Goal: Task Accomplishment & Management: Use online tool/utility

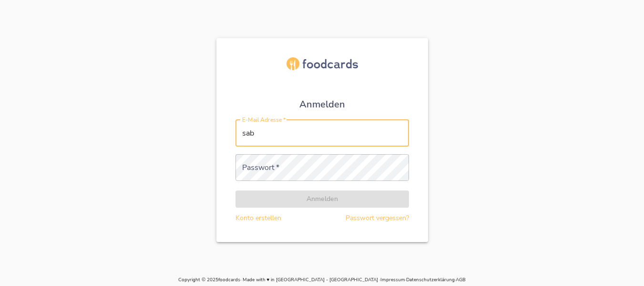
type input "[PERSON_NAME][EMAIL_ADDRESS][DOMAIN_NAME]"
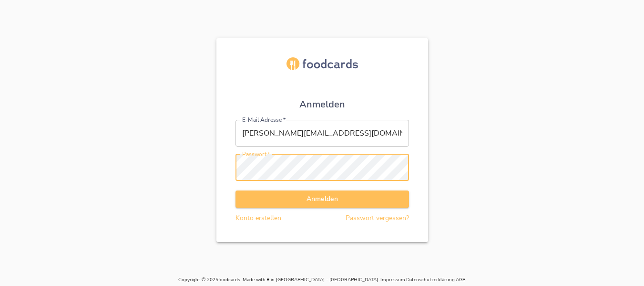
click at [235, 190] on button "Anmelden" at bounding box center [322, 199] width 174 height 18
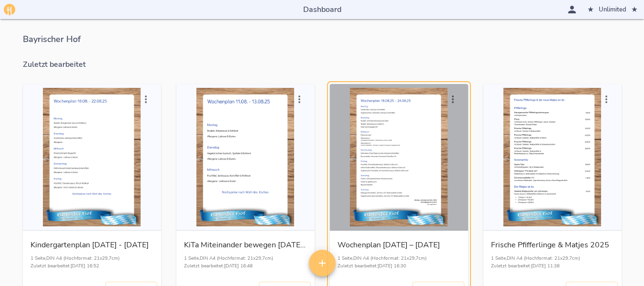
click at [409, 142] on div "button" at bounding box center [399, 157] width 131 height 138
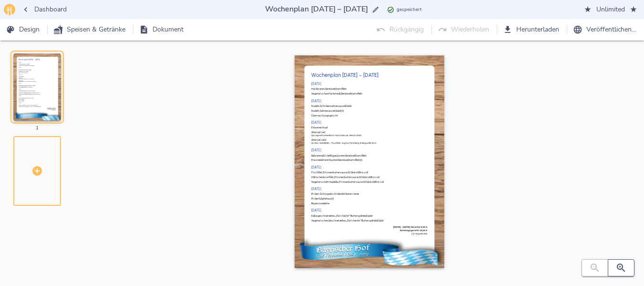
click at [620, 263] on icon "button" at bounding box center [620, 267] width 11 height 11
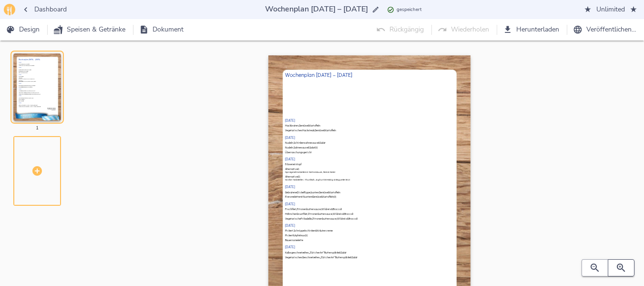
click at [620, 263] on icon "button" at bounding box center [620, 267] width 11 height 11
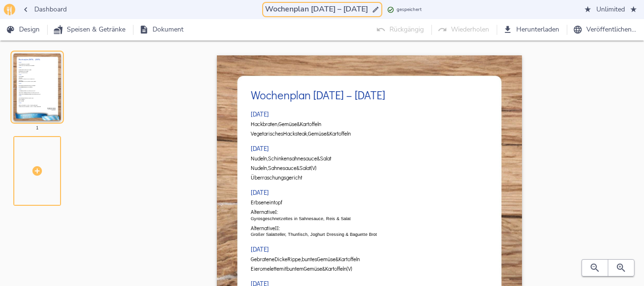
click at [306, 8] on input "Wochenplan [DATE] – [DATE]" at bounding box center [316, 9] width 107 height 13
click at [307, 7] on input "Wochenplan [DATE] – [DATE]" at bounding box center [316, 9] width 107 height 13
drag, startPoint x: 305, startPoint y: 8, endPoint x: 350, endPoint y: 6, distance: 45.3
click at [350, 6] on input "Wochenplan [DATE] – [DATE]" at bounding box center [316, 9] width 107 height 13
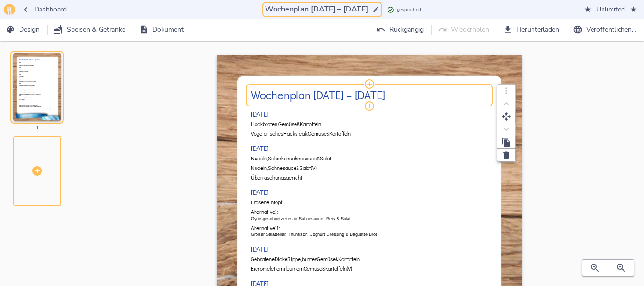
click at [317, 99] on h2 "Wochenplan [DATE] – [DATE]" at bounding box center [369, 95] width 237 height 12
type input "Wochenplan [DATE] – [DATE]"
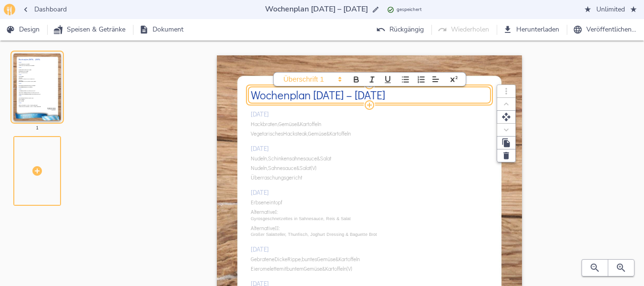
click at [315, 92] on h2 "Wochenplan [DATE] – [DATE]" at bounding box center [369, 95] width 237 height 12
drag, startPoint x: 315, startPoint y: 92, endPoint x: 375, endPoint y: 94, distance: 60.1
click at [375, 94] on h2 "Wochenplan [DATE] – [DATE]" at bounding box center [369, 95] width 237 height 12
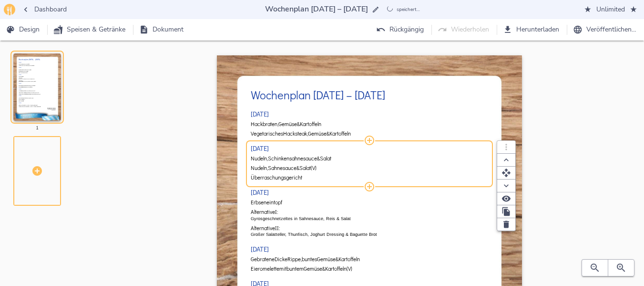
click at [338, 153] on div "[DATE] Hackbraten, Gemüse & Kartoffeln Vegetarisches Hacksteak, Gemüse & Kartof…" at bounding box center [369, 252] width 237 height 294
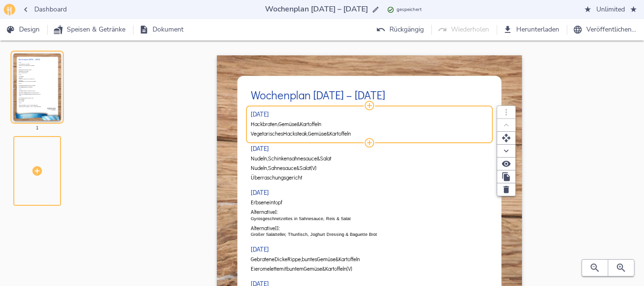
click at [308, 125] on span "Kartoffeln" at bounding box center [310, 124] width 21 height 6
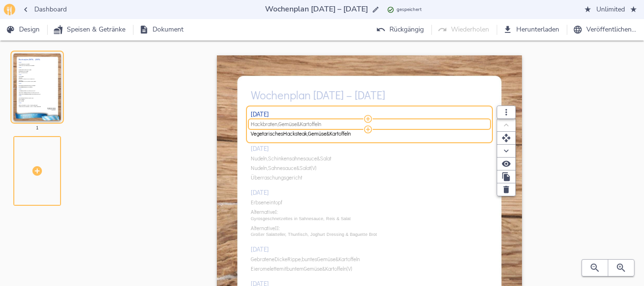
click at [308, 125] on span "Kartoffeln" at bounding box center [310, 124] width 21 height 6
click at [308, 125] on input "Hackbraten, Gemüse & Kartoffeln" at bounding box center [368, 124] width 235 height 7
drag, startPoint x: 335, startPoint y: 124, endPoint x: 489, endPoint y: 119, distance: 154.5
click at [488, 121] on div "Hühnerfrikassee mit Pilzen, Erbsen & Spargel dazu Reis ( ) Vegetarisches Frikas…" at bounding box center [369, 124] width 237 height 7
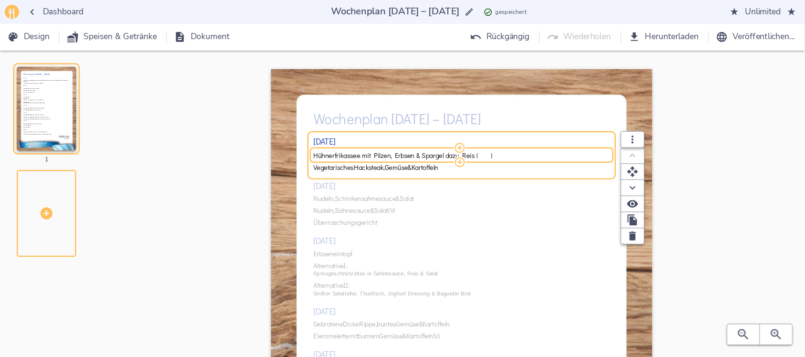
scroll to position [0, 0]
type input "Hühnerfrikassee mit Pilzen, Erbsen & Spargel dazu Reis"
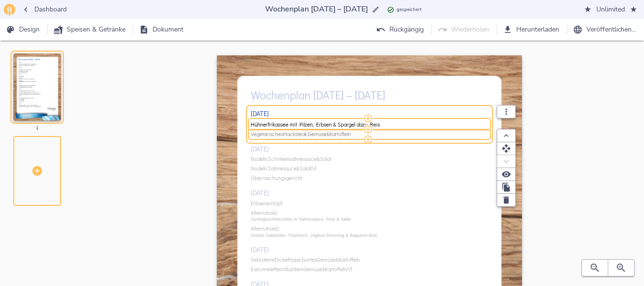
click at [283, 132] on span "Vegetarisches" at bounding box center [267, 134] width 32 height 6
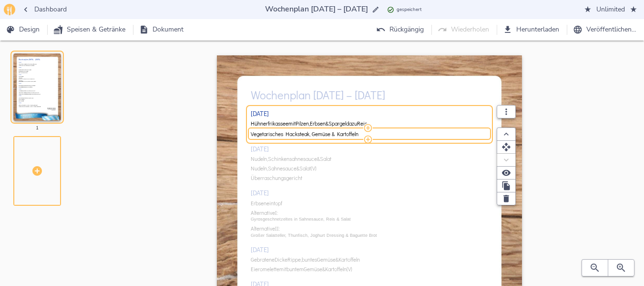
click at [285, 132] on input "Vegetarisches Hacksteak, Gemüse & Kartoffeln" at bounding box center [368, 133] width 235 height 7
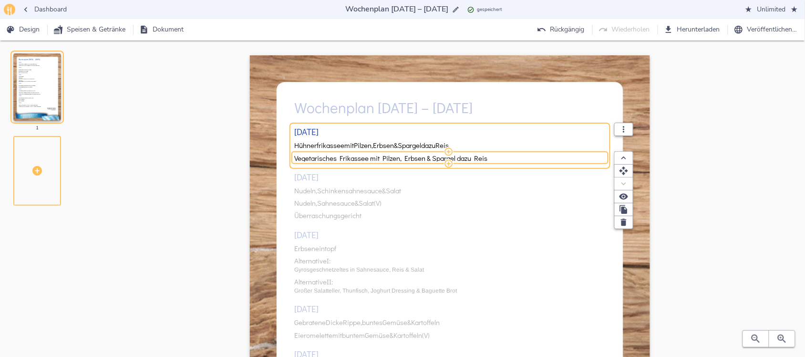
type input "Vegetarisches Frikassee mit Pilzen, Erbsen & Spargel dazu Reis"
click at [331, 191] on div "[DATE] Hühnerfrikassee mit Pilzen, Erbsen & Spargel dazu Reis Vegetarisches Fri…" at bounding box center [449, 313] width 311 height 385
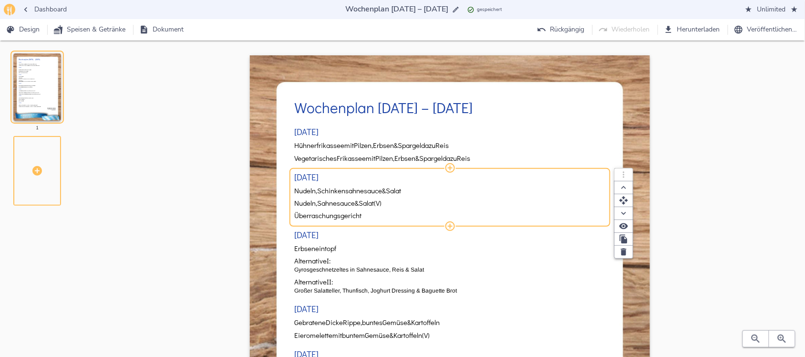
click at [331, 191] on span "Schinkensahnesauce" at bounding box center [349, 190] width 65 height 8
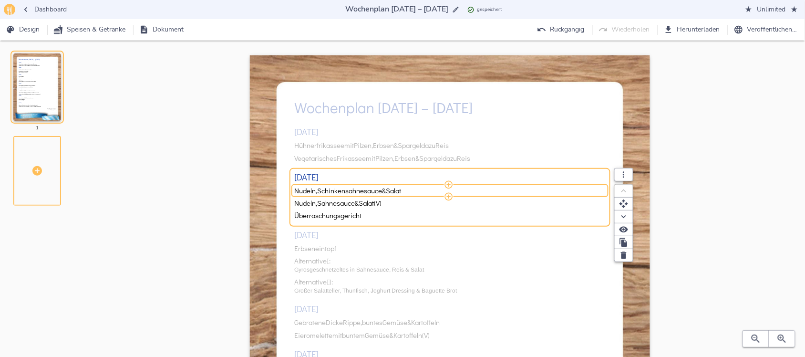
click at [331, 191] on span "Schinkensahnesauce" at bounding box center [349, 190] width 65 height 8
click at [331, 191] on input "Nudeln, Schinkensahnesauce & Salat" at bounding box center [447, 190] width 307 height 8
drag, startPoint x: 437, startPoint y: 188, endPoint x: 609, endPoint y: 185, distance: 172.1
click at [605, 187] on div "Gefülltes Schweine Cordon Bleu, Kräutersauce, Gemüse & Kartoffeln ( ) Gefüllter…" at bounding box center [449, 190] width 311 height 7
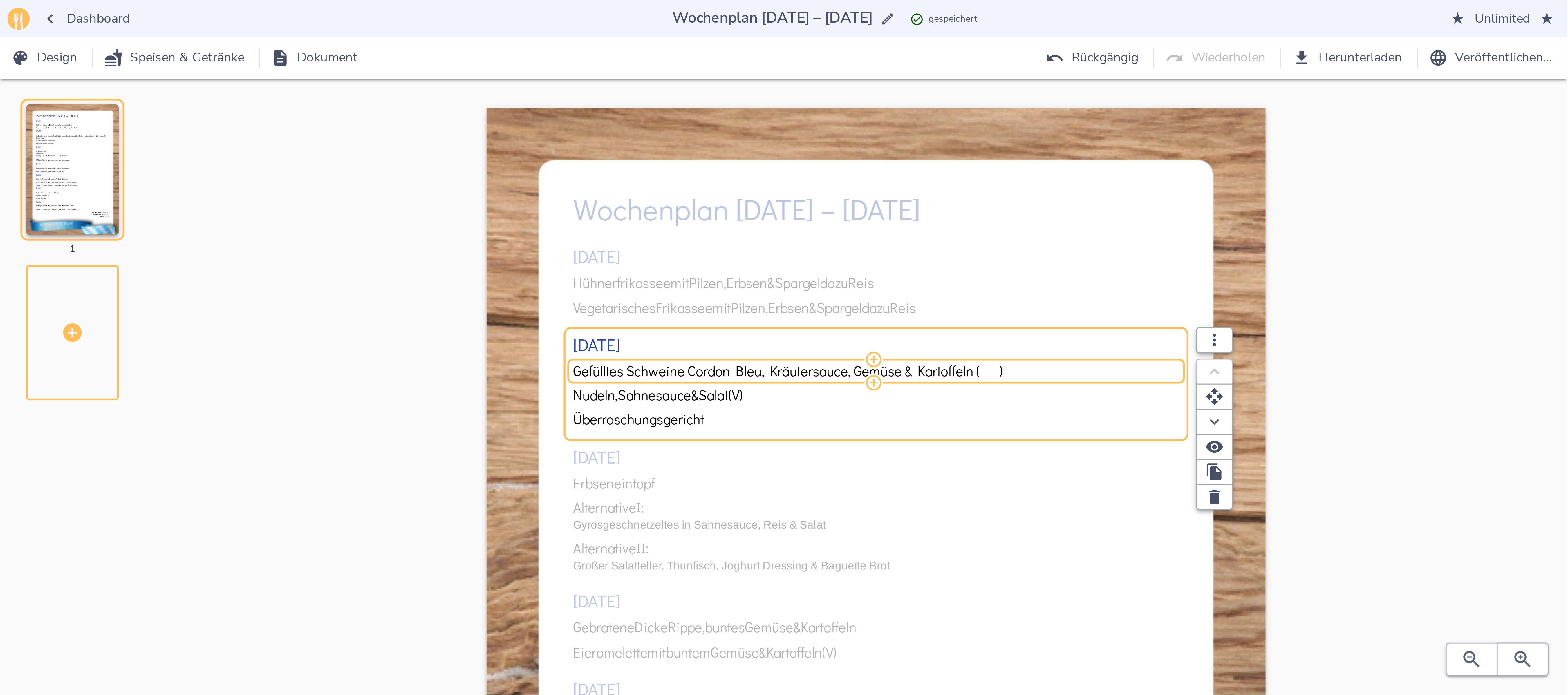
scroll to position [0, 0]
type input "Gefülltes Schweine Cordon Bleu, Kräutersauce, Gemüse & Kartoffeln"
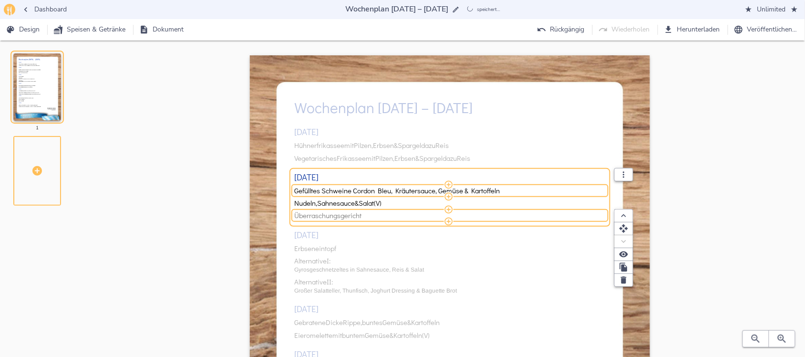
click at [403, 217] on span "Überraschungsgericht" at bounding box center [447, 215] width 307 height 8
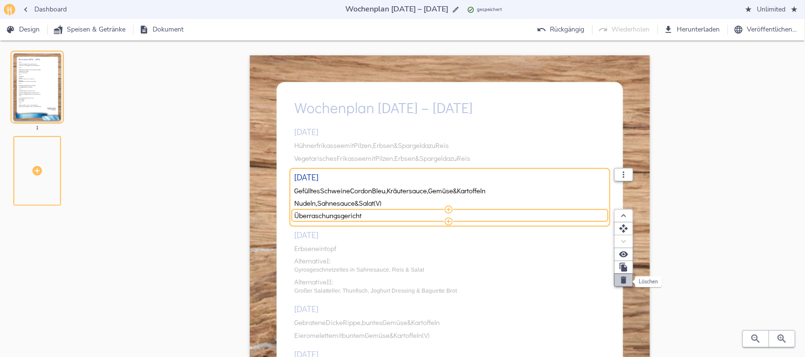
click at [620, 282] on icon "button" at bounding box center [624, 280] width 10 height 10
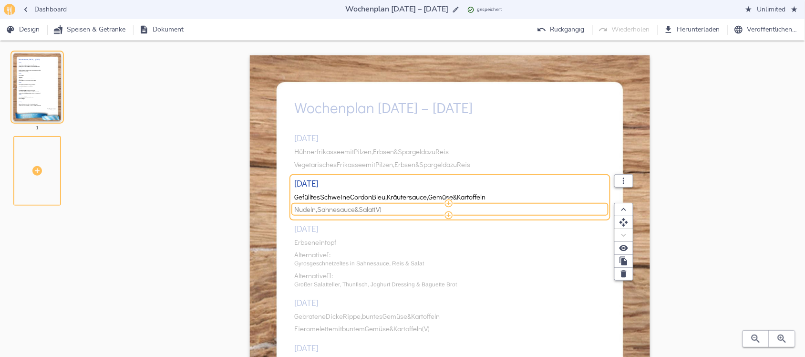
click at [364, 210] on span "Salat" at bounding box center [365, 209] width 15 height 8
click at [364, 210] on input "Nudeln, Sahnesauce & Salat (V)" at bounding box center [447, 209] width 307 height 8
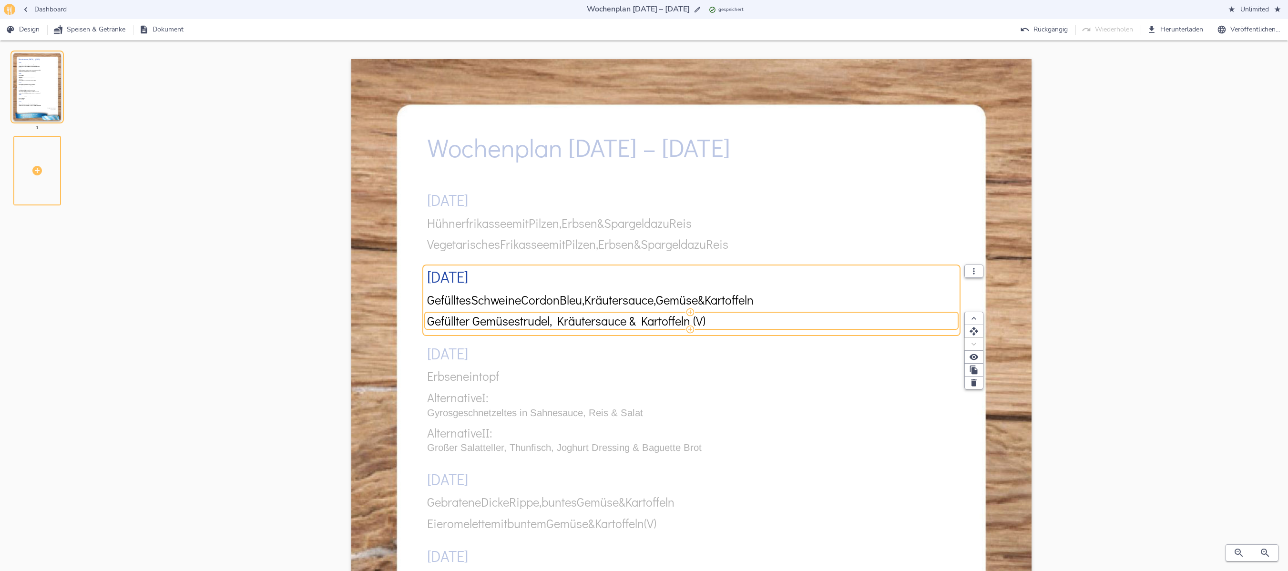
type input "Gefüllter Gemüsestrudel, Kräutersauce & Kartoffeln (V)"
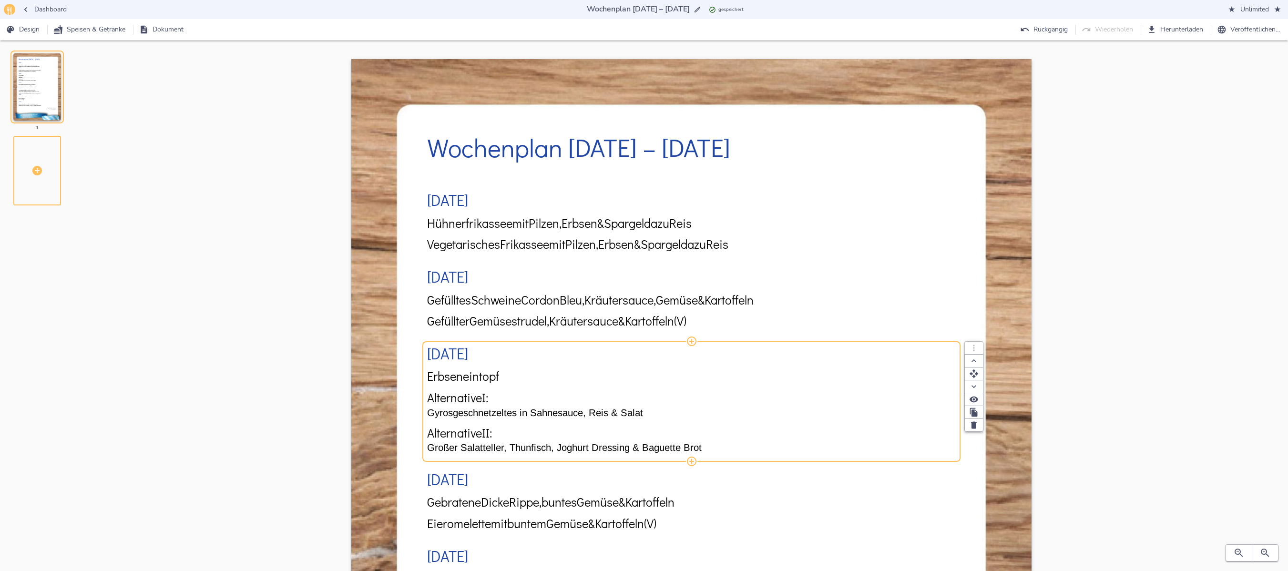
click at [474, 285] on div "[DATE] Hühnerfrikassee mit Pilzen, Erbsen & Spargel dazu Reis Vegetarisches Fri…" at bounding box center [691, 497] width 529 height 655
click at [474, 285] on span "Erbseneintopf" at bounding box center [463, 375] width 72 height 13
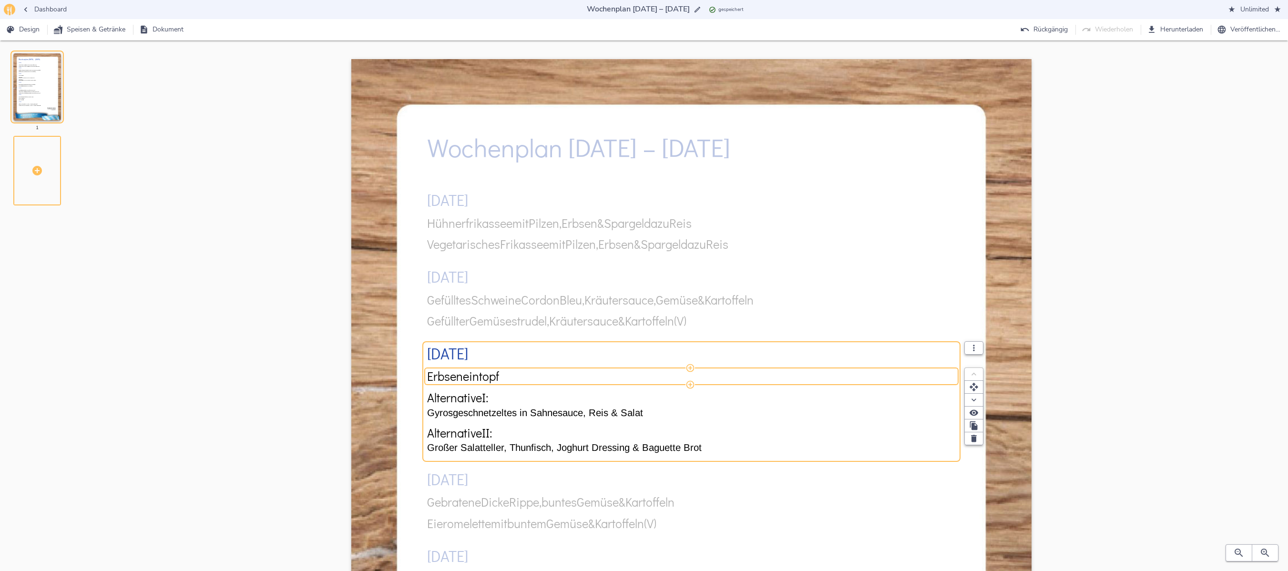
click at [474, 285] on span "Erbseneintopf" at bounding box center [463, 375] width 72 height 13
click at [474, 285] on input "Erbseneintopf" at bounding box center [688, 375] width 522 height 13
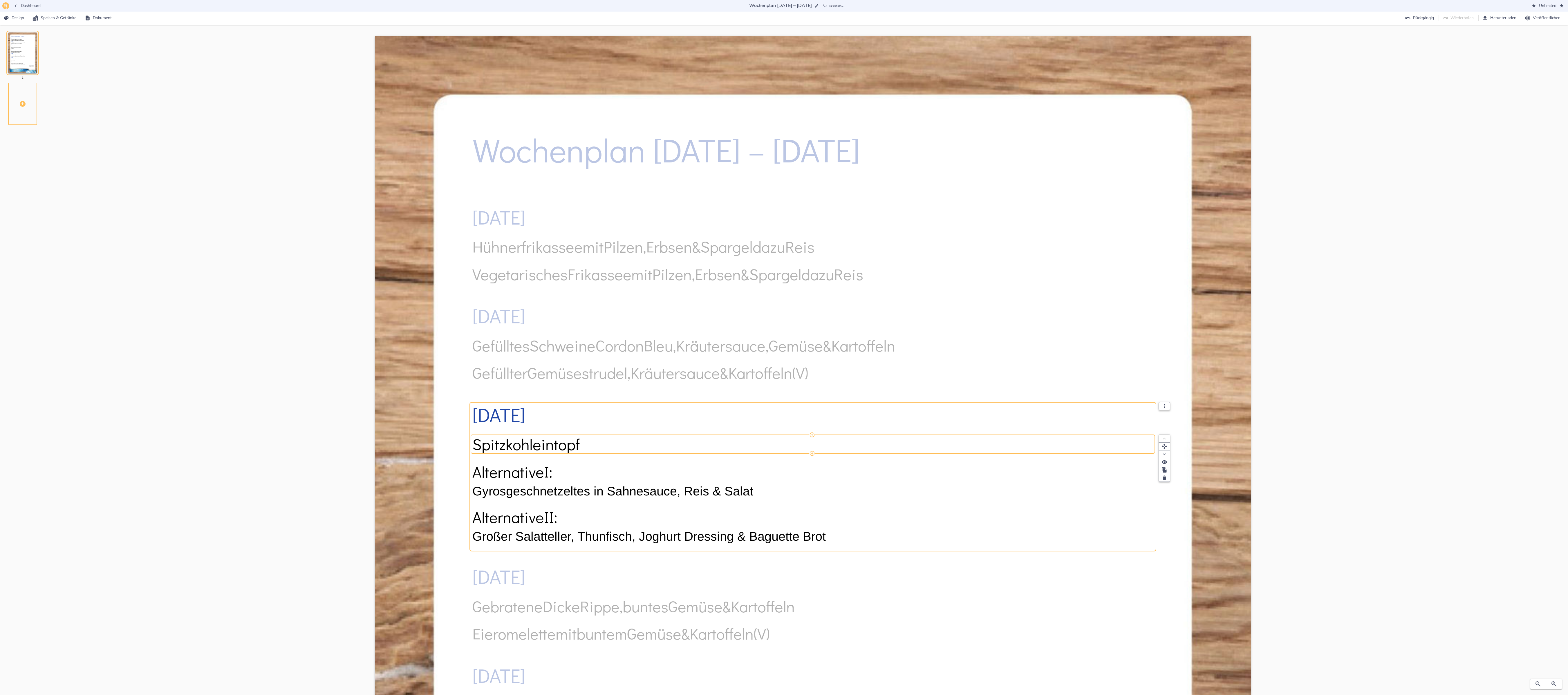
type input "Spitzkohleintopf"
click at [392, 173] on p "Gyrosgeschnetzeltes in Sahnesauce, Reis & Salat" at bounding box center [813, 491] width 681 height 19
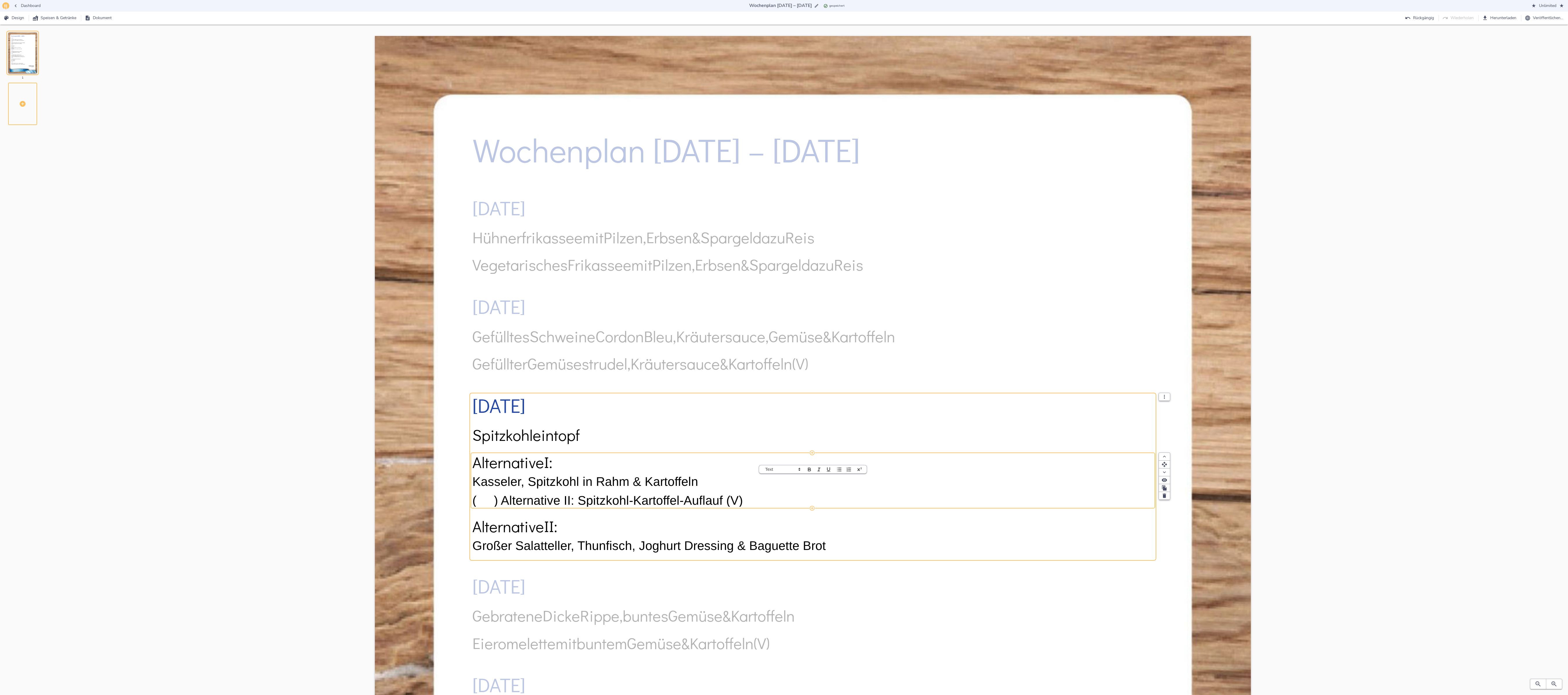
scroll to position [1, 0]
drag, startPoint x: 580, startPoint y: 498, endPoint x: 761, endPoint y: 499, distance: 181.0
click at [392, 173] on p "( ) Alternative II: Spitzkohl-Kartoffel-Auflauf (V)" at bounding box center [813, 499] width 681 height 19
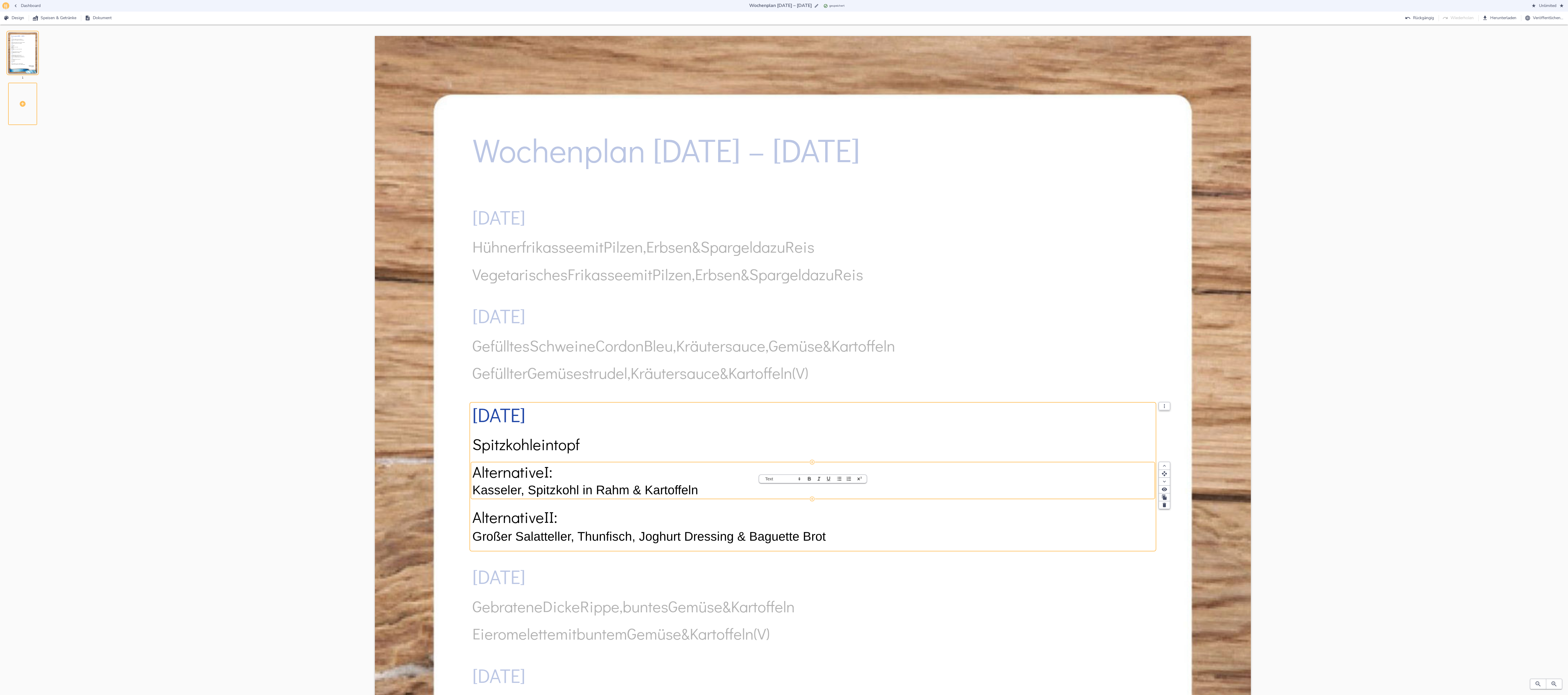
scroll to position [0, 0]
click at [392, 173] on div "Alternative II: Großer Salatteller, Thunfisch, Joghurt Dressing & Baguette Brot" at bounding box center [813, 526] width 681 height 45
click at [392, 173] on p "Großer Salatteller, Thunfisch, Joghurt Dressing & Baguette Brot" at bounding box center [813, 536] width 681 height 19
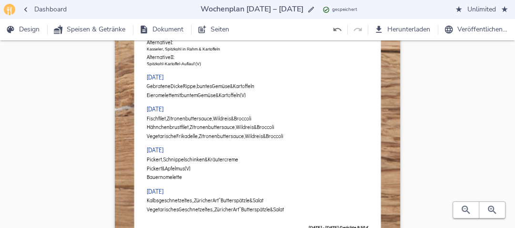
scroll to position [156, 0]
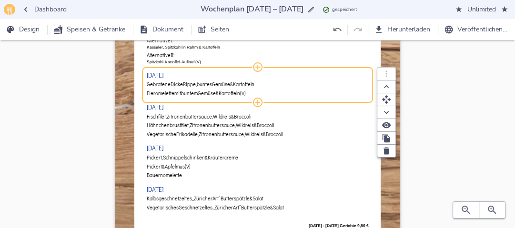
click at [196, 85] on span "Rippe," at bounding box center [190, 85] width 14 height 6
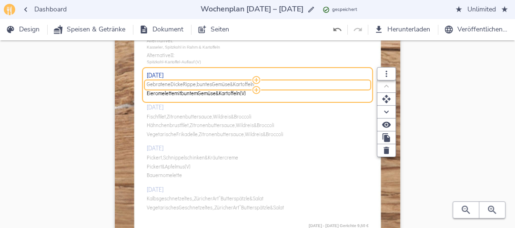
click at [196, 85] on span "Rippe," at bounding box center [190, 85] width 14 height 6
click at [196, 85] on input "Gebratene Dicke Rippe, buntes Gemüse & Kartoffeln" at bounding box center [256, 85] width 219 height 7
drag, startPoint x: 292, startPoint y: 86, endPoint x: 238, endPoint y: 82, distance: 53.5
click at [238, 82] on input "Nudeln & Tomaten-Gemüse-Sauce (V) ( ) Überraschungsgericht" at bounding box center [256, 85] width 219 height 7
type input "Nudeln & Tomaten-Gemüse-Sauce (V)"
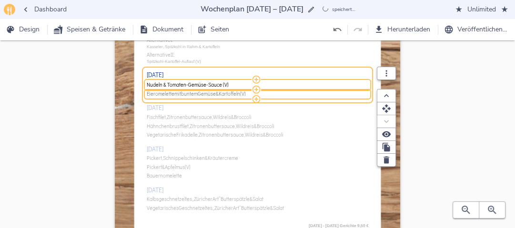
click at [210, 94] on span "Gemüse" at bounding box center [207, 95] width 18 height 6
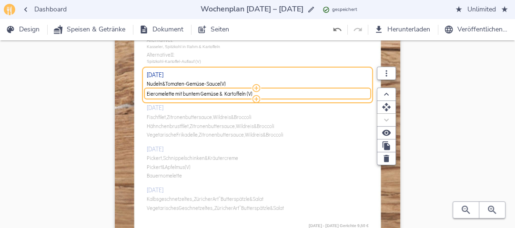
click at [210, 94] on input "Eieromelette mit buntem Gemüse & Kartoffeln (V)" at bounding box center [256, 94] width 219 height 7
type input "Überraschungsgericht"
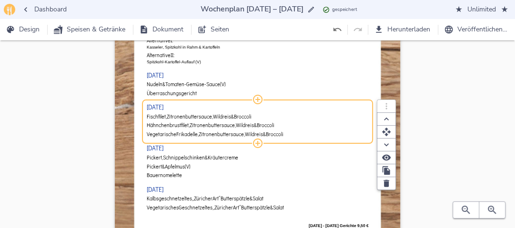
click at [191, 117] on div "[DATE] Hühnerfrikassee mit Pilzen, Erbsen & Spargel dazu Reis Vegetarisches Fri…" at bounding box center [258, 82] width 222 height 275
click at [191, 117] on span "Zitronenbuttersauce," at bounding box center [190, 117] width 46 height 6
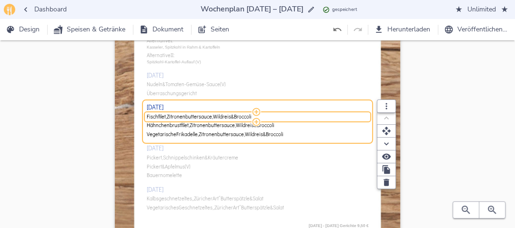
click at [191, 117] on span "Zitronenbuttersauce," at bounding box center [190, 117] width 46 height 6
click at [191, 117] on input "Fischfilet, Zitronenbuttersauce, Wildreis & Broccoli" at bounding box center [256, 117] width 219 height 7
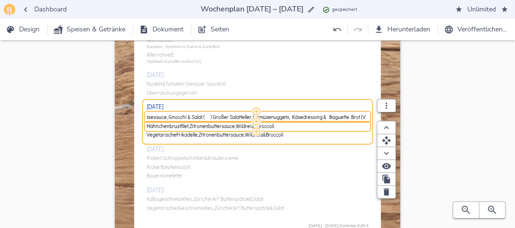
scroll to position [0, 164]
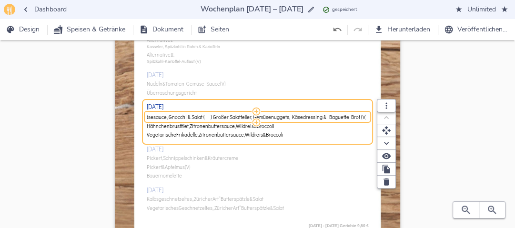
drag, startPoint x: 214, startPoint y: 116, endPoint x: 373, endPoint y: 116, distance: 159.2
click at [369, 116] on div "Fischfilet, Speckzwiebelsauce, Kartoffeln & Salat ( ) Hähnchenroulade, Käsesauc…" at bounding box center [258, 117] width 222 height 6
type input "Fischfilet, Speckzwiebelsauce, Kartoffeln & Salat ( ) Hähnchenroulade, Käsesauc…"
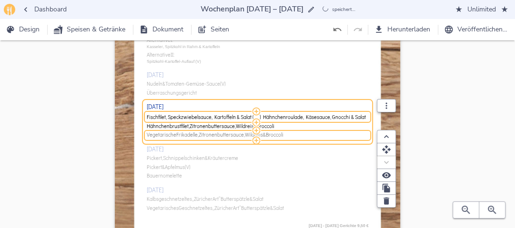
click at [278, 133] on span "Broccoli" at bounding box center [275, 136] width 18 height 6
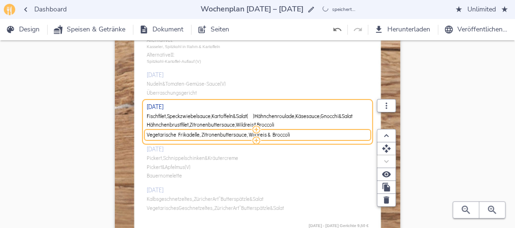
click at [278, 133] on input "Vegetarische Frikadelle, Zitronenbuttersauce, Wildreis & Broccoli" at bounding box center [256, 135] width 219 height 7
type input "Großer Salatteller, Gemüsenuggets, Käsedressing & Baguette Brot (V)"
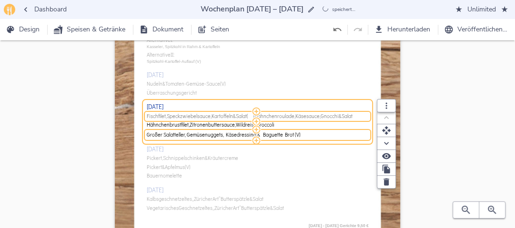
click at [285, 120] on span "Hähnchenroulade," at bounding box center [275, 117] width 41 height 6
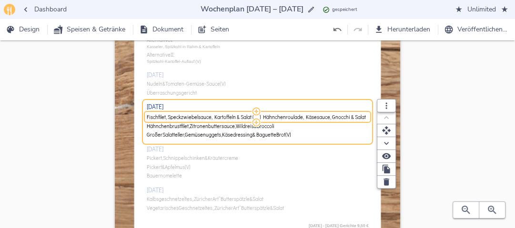
drag, startPoint x: 263, startPoint y: 116, endPoint x: 373, endPoint y: 113, distance: 110.6
click at [369, 114] on div "Fischfilet, Speckzwiebelsauce, Kartoffeln & Salat ( ) Hähnchenroulade, Käsesauc…" at bounding box center [258, 117] width 222 height 6
type input "Fischfilet, Speckzwiebelsauce, Kartoffeln & Salat"
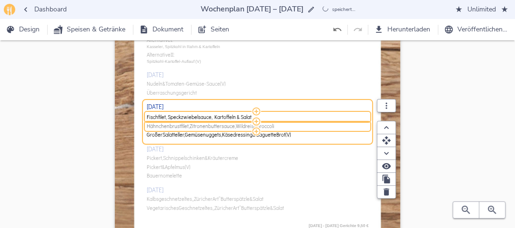
click at [208, 124] on span "Zitronenbuttersauce," at bounding box center [213, 127] width 46 height 6
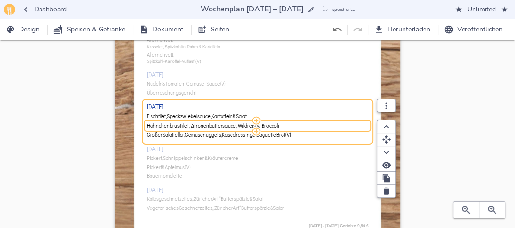
click at [208, 124] on input "Hähnchenbrustfilet, Zitronenbuttersauce, Wildreis & Broccoli" at bounding box center [256, 126] width 219 height 7
type input "Hähnchenroulade, Käsesauce, Gnocchi & Salat"
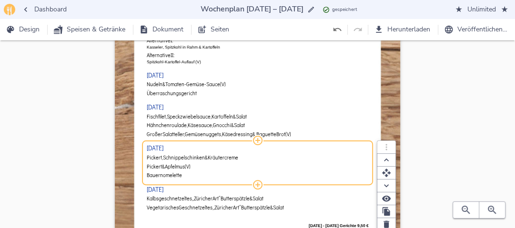
click at [179, 158] on div "[DATE] Hühnerfrikassee mit Pilzen, Erbsen & Spargel dazu Reis Vegetarisches Fri…" at bounding box center [258, 82] width 222 height 275
click at [179, 158] on span "Schnippelschinken" at bounding box center [184, 158] width 42 height 6
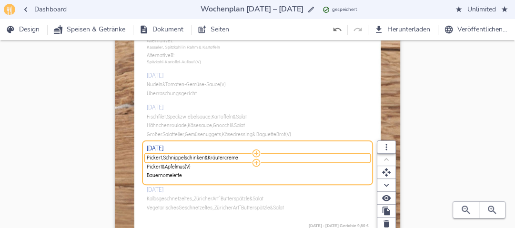
click at [179, 158] on span "Schnippelschinken" at bounding box center [184, 158] width 42 height 6
click at [179, 158] on input "Pickert, Schnippelschinken & Kräutercreme" at bounding box center [256, 158] width 219 height 7
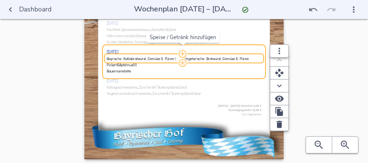
drag, startPoint x: 246, startPoint y: 58, endPoint x: 181, endPoint y: 56, distance: 65.3
click at [181, 56] on div "Bayrische Kalbsbratwurst, Gemüse & Püree ( ) Vegetarische Bratwurst, Gemüse & P…" at bounding box center [184, 58] width 154 height 4
type input "Bayrische Kalbsbratwurst, Gemüse & Püree"
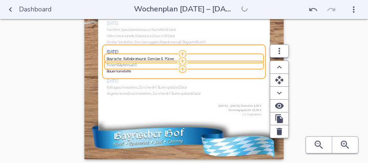
click at [114, 66] on span "Pickert" at bounding box center [112, 65] width 10 height 4
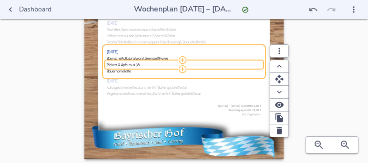
click at [114, 66] on input "Pickert & Apfelmus (V)" at bounding box center [183, 64] width 153 height 5
type input "Vegetarische Bratwurst, Gemüse & Püree"
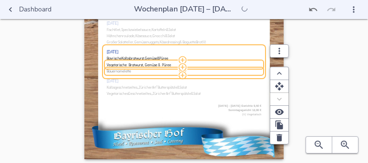
click at [159, 70] on span "Bauernomelette" at bounding box center [183, 71] width 153 height 4
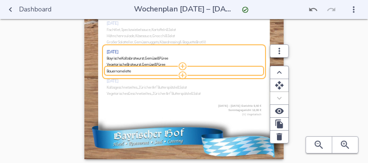
click at [159, 70] on input "Bauernomelette" at bounding box center [183, 71] width 153 height 5
click at [276, 134] on icon "button" at bounding box center [280, 137] width 10 height 10
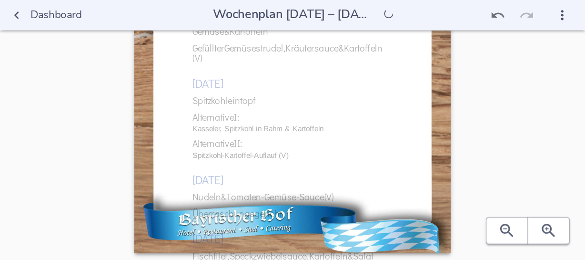
scroll to position [156, 0]
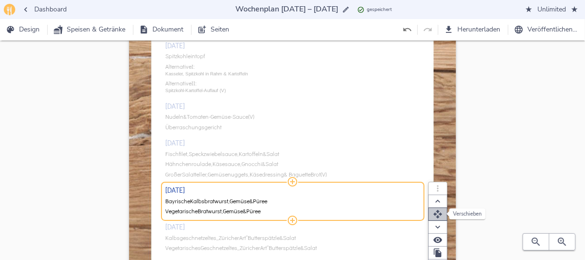
drag, startPoint x: 276, startPoint y: 134, endPoint x: 440, endPoint y: 214, distance: 181.4
click at [440, 214] on icon "button" at bounding box center [438, 214] width 10 height 10
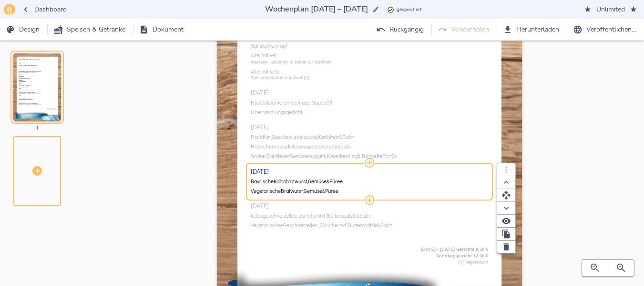
click at [280, 215] on div "[DATE] Hühnerfrikassee mit Pilzen, Erbsen & Spargel dazu Reis Vegetarisches Fri…" at bounding box center [369, 96] width 237 height 294
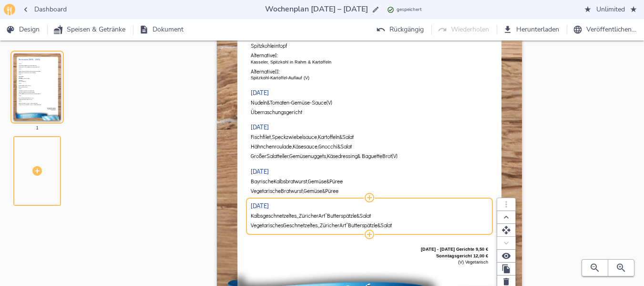
click at [280, 215] on span "Kalbsgeschnetzeltes" at bounding box center [274, 216] width 46 height 6
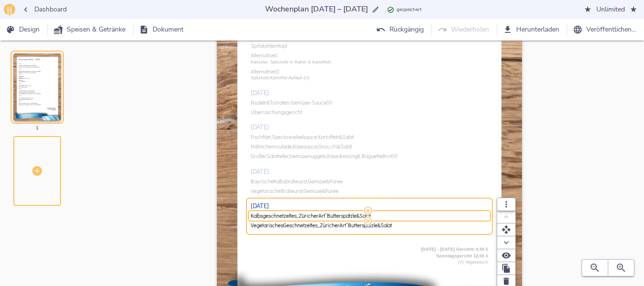
click at [280, 215] on span "Kalbsgeschnetzeltes" at bounding box center [274, 216] width 46 height 6
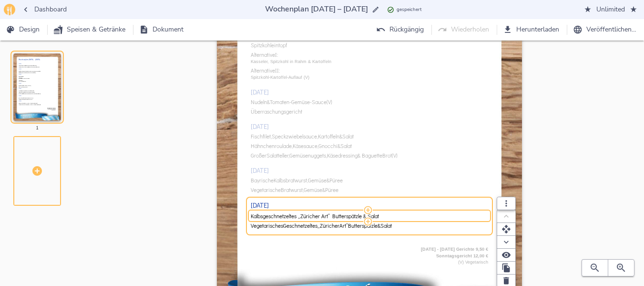
click at [280, 215] on input "Kalbsgeschnetzeltes „Züricher Art“ Butterspätzle & Salat" at bounding box center [368, 215] width 235 height 7
drag, startPoint x: 308, startPoint y: 216, endPoint x: 358, endPoint y: 215, distance: 50.1
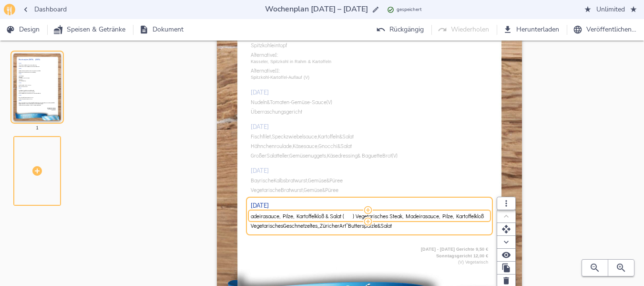
click at [358, 215] on input "Rinderzunge, Madeirasauce, Pilze, Kartoffelkloß & Salat ( ) Vegetarisches Steak…" at bounding box center [368, 215] width 235 height 7
type input "Rinderzunge, Madeirasauce, Pilze, Kartoffelkloß & Salat ( ) Alternative: Rinder…"
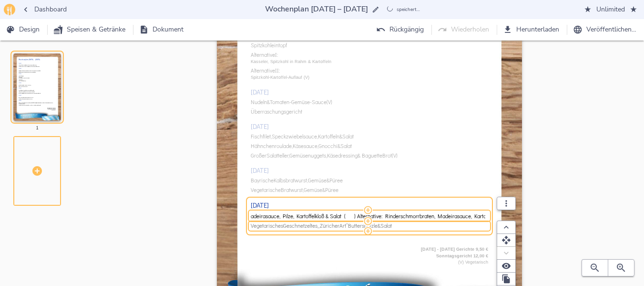
click at [392, 227] on span "Salat" at bounding box center [385, 226] width 11 height 6
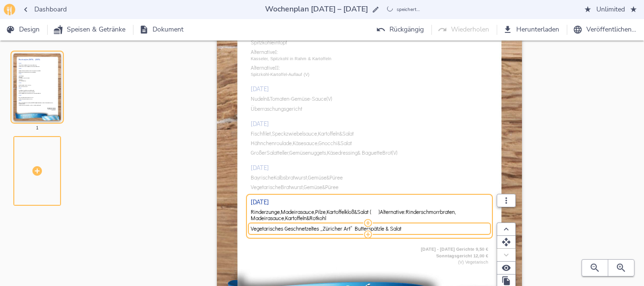
click at [394, 227] on input "Vegetarisches Geschnetzeltes „Züricher Art“ Butterspätzle & Salat" at bounding box center [368, 228] width 235 height 7
type input "Vegetarisches Steak, Madeirasauce, Pilze, Kartoffelkloß & Salat"
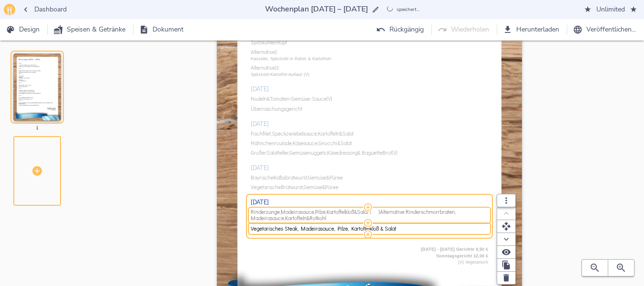
click at [406, 212] on span "Alternative:" at bounding box center [393, 212] width 26 height 6
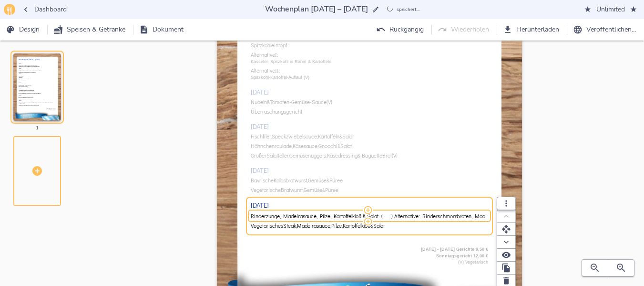
scroll to position [0, 75]
click at [276, 72] on div "[DATE] Hühnerfrikassee mit Pilzen, Erbsen & Spargel dazu Reis Vegetarisches Fri…" at bounding box center [369, 96] width 237 height 294
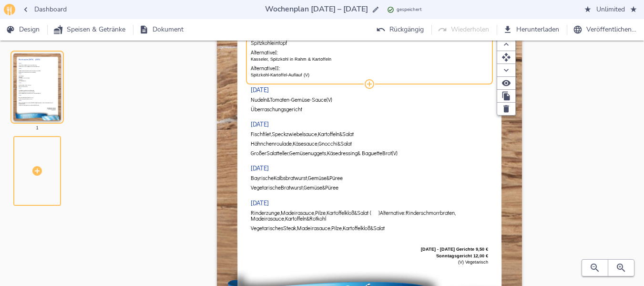
click at [276, 72] on p "Spitzkohl-Kartoffel-Auflauf (V)" at bounding box center [369, 75] width 237 height 7
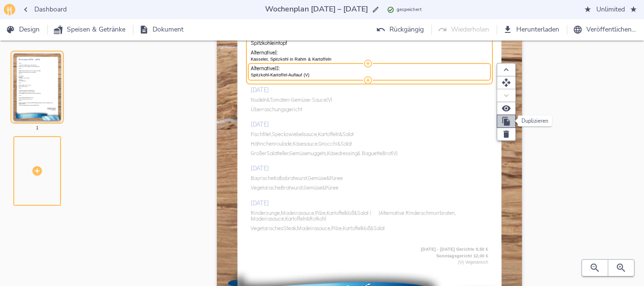
click at [508, 123] on icon "button" at bounding box center [506, 121] width 8 height 9
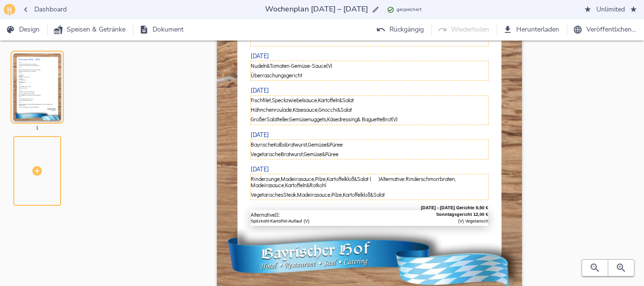
scroll to position [204, 0]
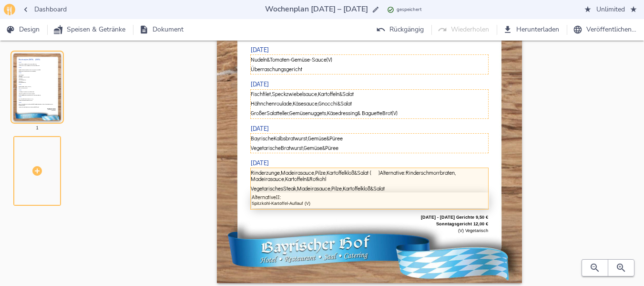
drag, startPoint x: 381, startPoint y: 77, endPoint x: 382, endPoint y: 201, distance: 123.5
click at [382, 201] on div "[DATE] Hühnerfrikassee mit Pilzen, Erbsen & Spargel dazu Reis Vegetarisches Fri…" at bounding box center [369, 55] width 237 height 310
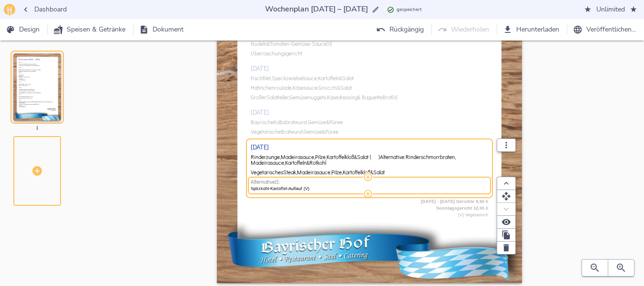
click at [280, 179] on span "II:" at bounding box center [277, 182] width 5 height 6
type input "Alternative:"
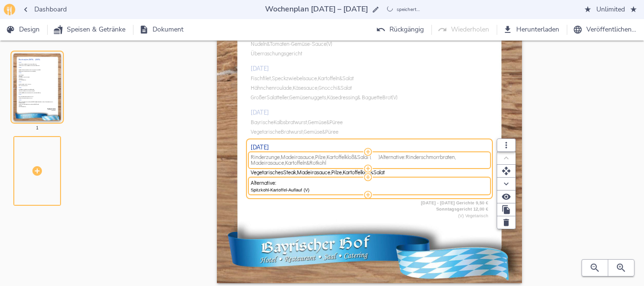
click at [399, 158] on span "Alternative:" at bounding box center [393, 157] width 26 height 6
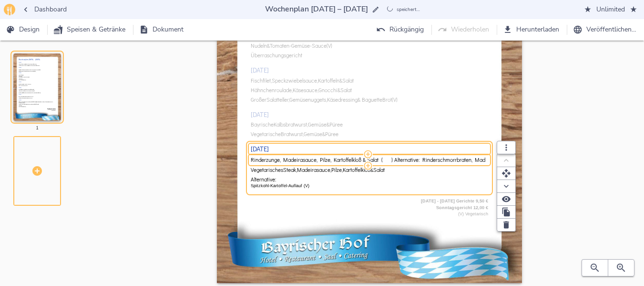
scroll to position [0, 75]
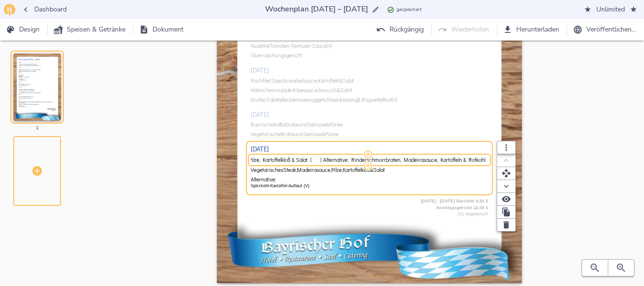
drag, startPoint x: 349, startPoint y: 160, endPoint x: 496, endPoint y: 152, distance: 147.1
click at [488, 156] on div "Rinderzunge, Madeirasauce, Pilze, Kartoffelkloß & Salat ( ) Alternative: Rinder…" at bounding box center [369, 159] width 237 height 7
type input "Rinderzunge, Madeirasauce, Pilze, Kartoffelkloß & Salat"
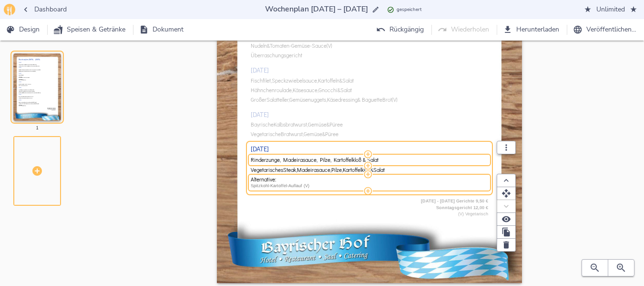
click at [290, 184] on p "Spitzkohl-Kartoffel-Auflauf (V)" at bounding box center [369, 186] width 237 height 7
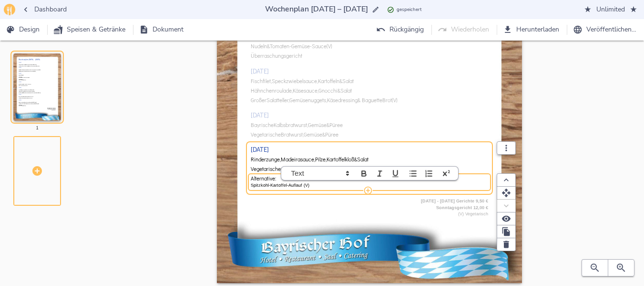
click at [290, 184] on p "Spitzkohl-Kartoffel-Auflauf (V)" at bounding box center [369, 185] width 237 height 7
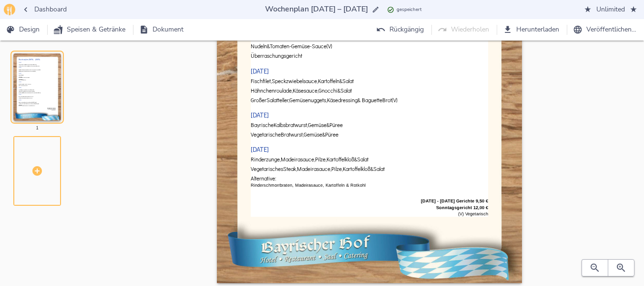
click at [309, 222] on div at bounding box center [370, 249] width 306 height 67
select select "vertical-equal"
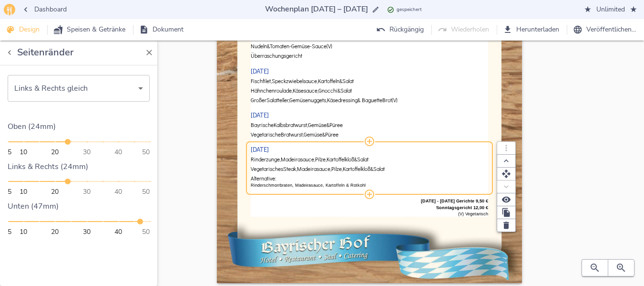
click at [274, 186] on p "Rinderschmorrbraten, Madeirasauce, Kartoffeln & Rotkohl" at bounding box center [369, 185] width 237 height 7
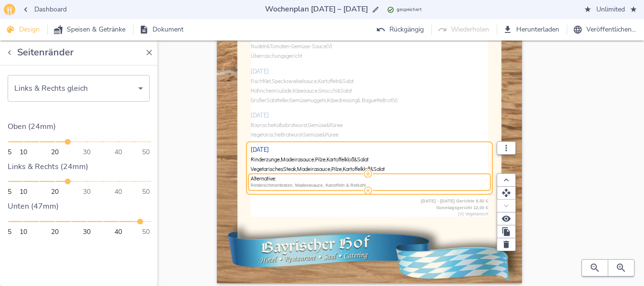
click at [274, 186] on p "Rinderschmorrbraten, Madeirasauce, Kartoffeln & Rotkohl" at bounding box center [369, 185] width 237 height 7
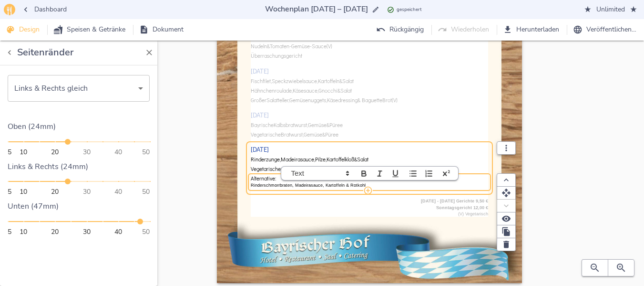
drag, startPoint x: 279, startPoint y: 188, endPoint x: 271, endPoint y: 188, distance: 8.1
click at [271, 188] on div "Alternative: Rinderschmorrbraten, Madeirasauce, Kartoffeln & Rotkohl" at bounding box center [369, 182] width 237 height 16
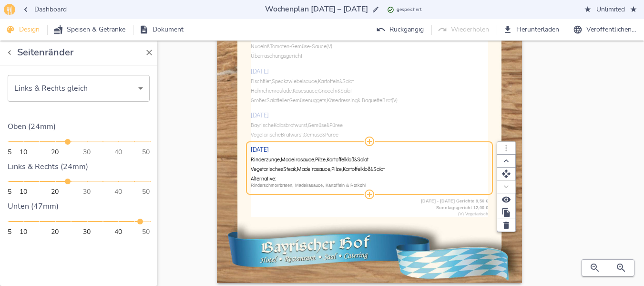
click at [274, 183] on p "Rinderschmorrbraten, Madeirasauce, Kartoffeln & Rotkohl" at bounding box center [369, 185] width 237 height 7
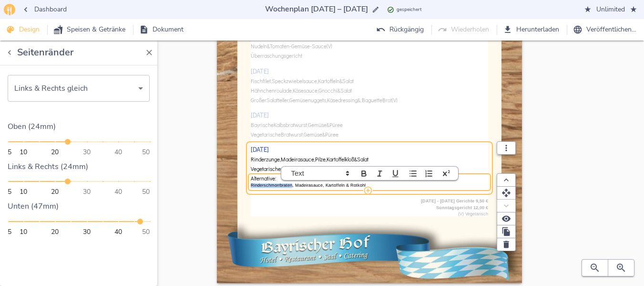
click at [278, 187] on p "Rinderschmorrbraten, Madeirasauce, Kartoffeln & Rotkohl" at bounding box center [369, 185] width 237 height 7
click at [592, 102] on div "Wochenplan [DATE] – [DATE] [DATE] Hühnerfrikassee mit Pilzen, Erbsen & Spargel …" at bounding box center [369, 76] width 519 height 451
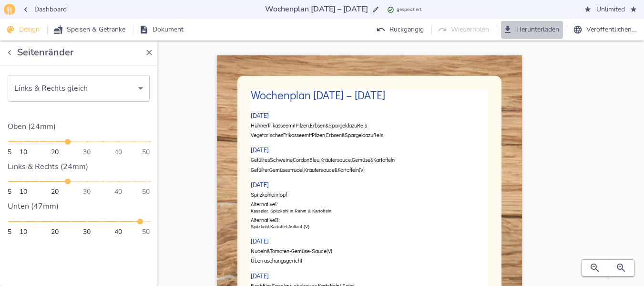
click at [544, 25] on span "Herunterladen" at bounding box center [532, 30] width 54 height 12
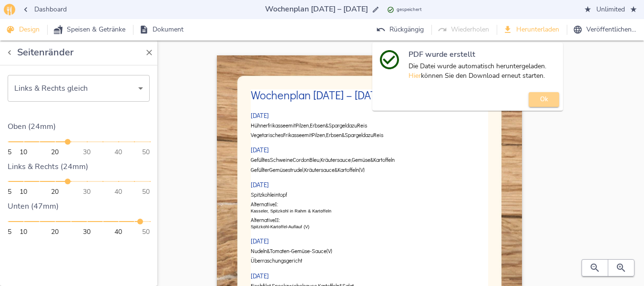
click at [535, 97] on span "Ok" at bounding box center [543, 99] width 21 height 11
